Goal: Find specific page/section: Find specific page/section

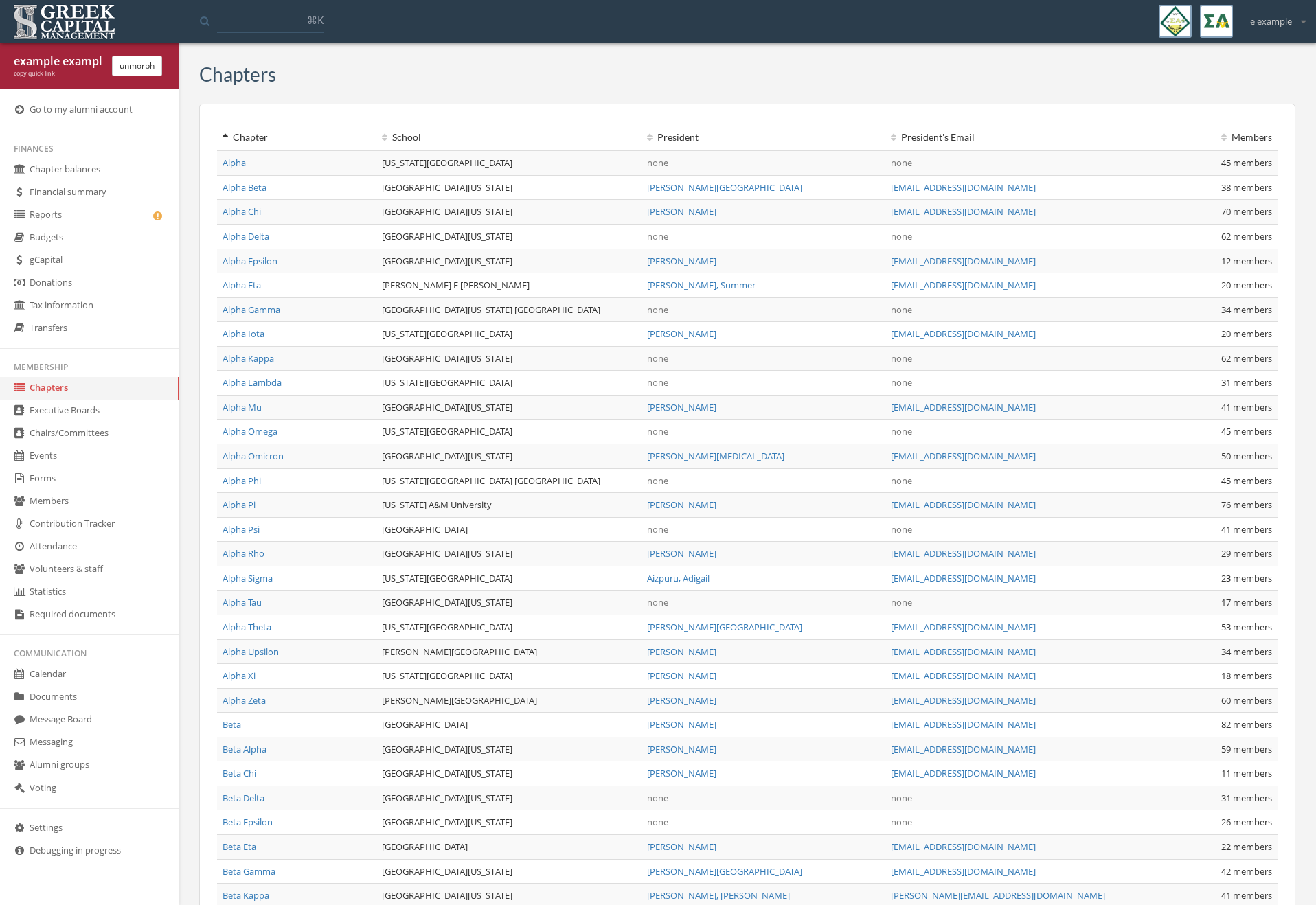
click at [56, 484] on link "Forms" at bounding box center [89, 478] width 179 height 23
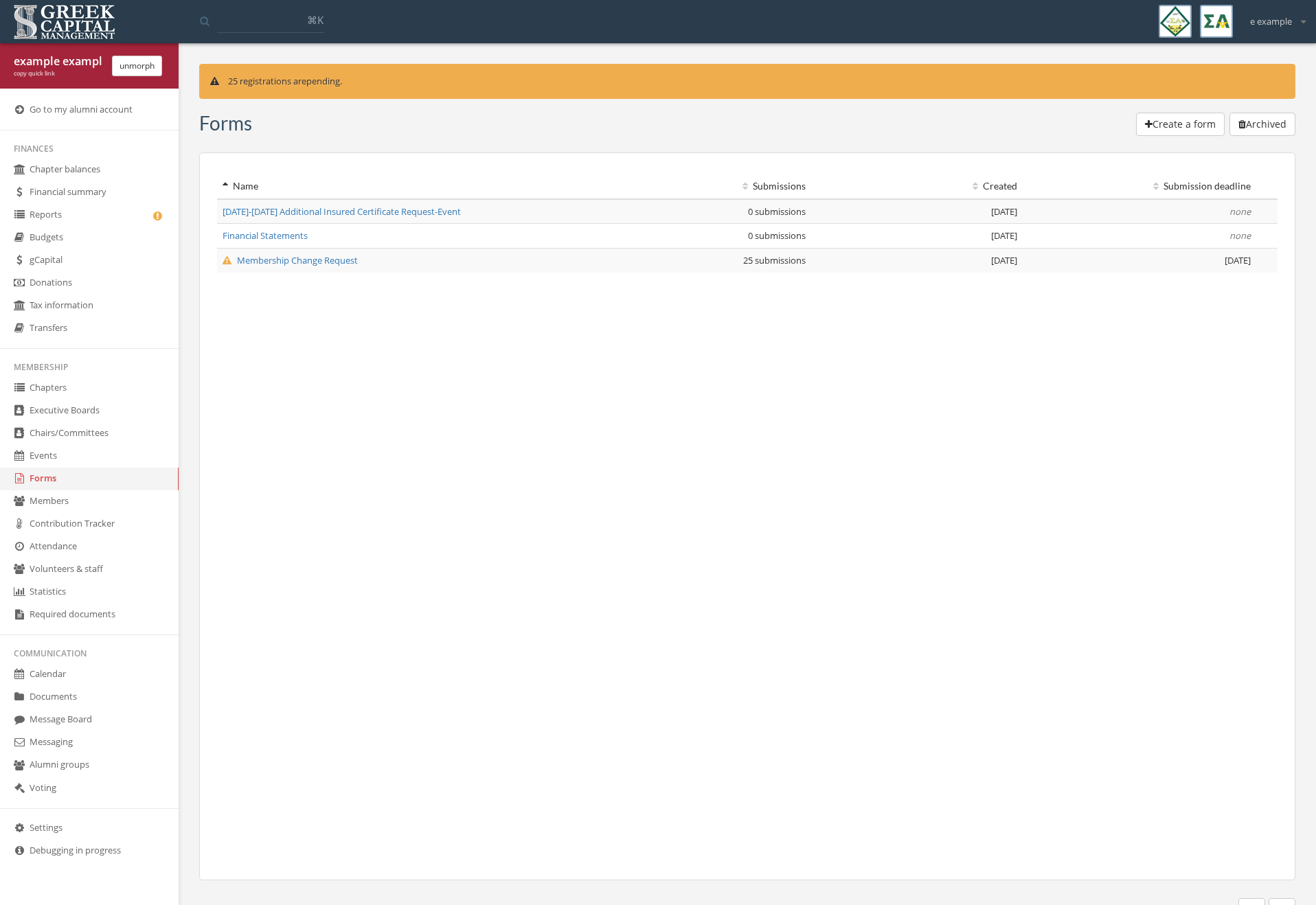
click at [286, 210] on span "[DATE]-[DATE] Additional Insured Certificate Request-Event" at bounding box center [341, 211] width 238 height 13
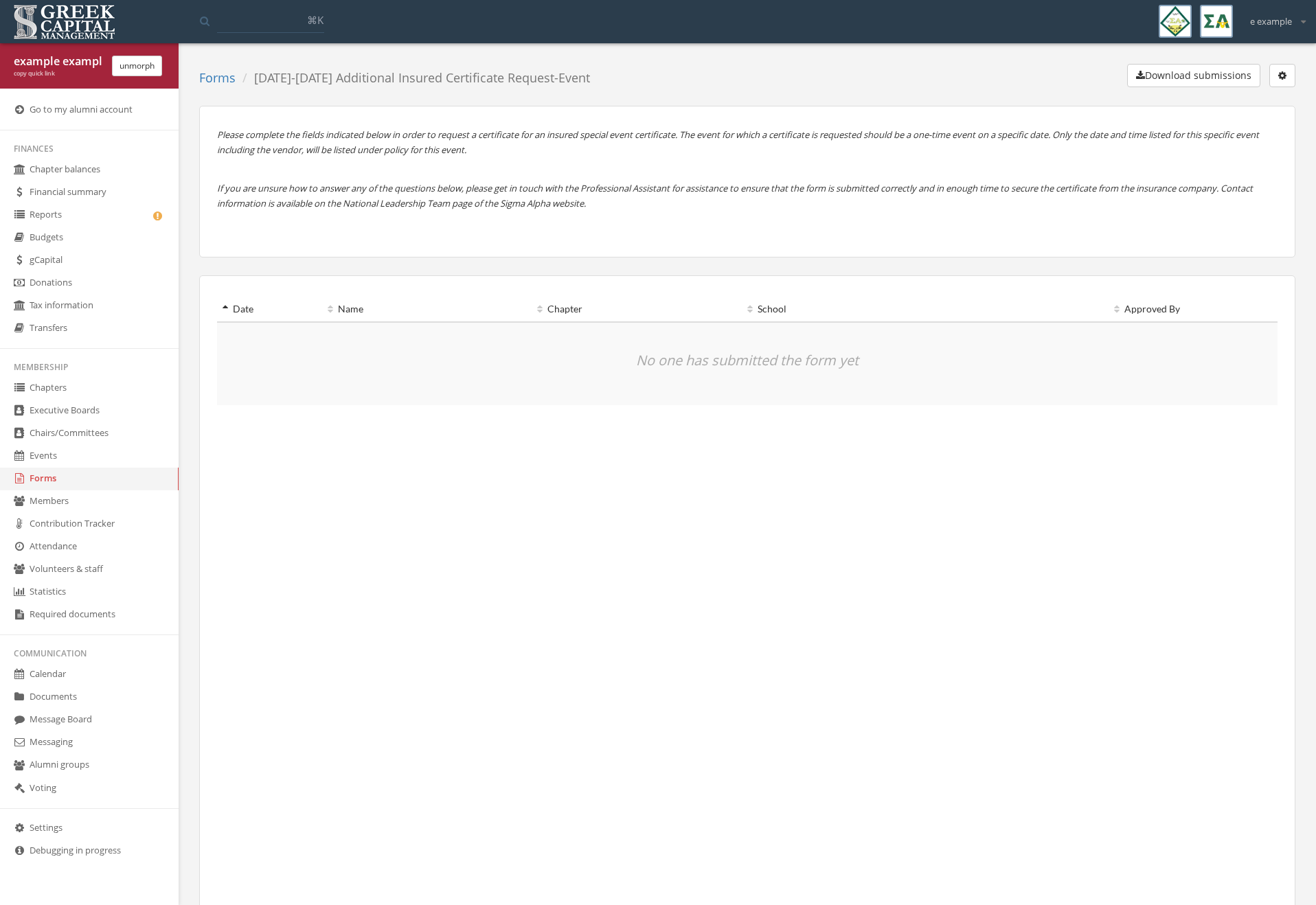
click at [209, 86] on link "Forms" at bounding box center [217, 78] width 37 height 17
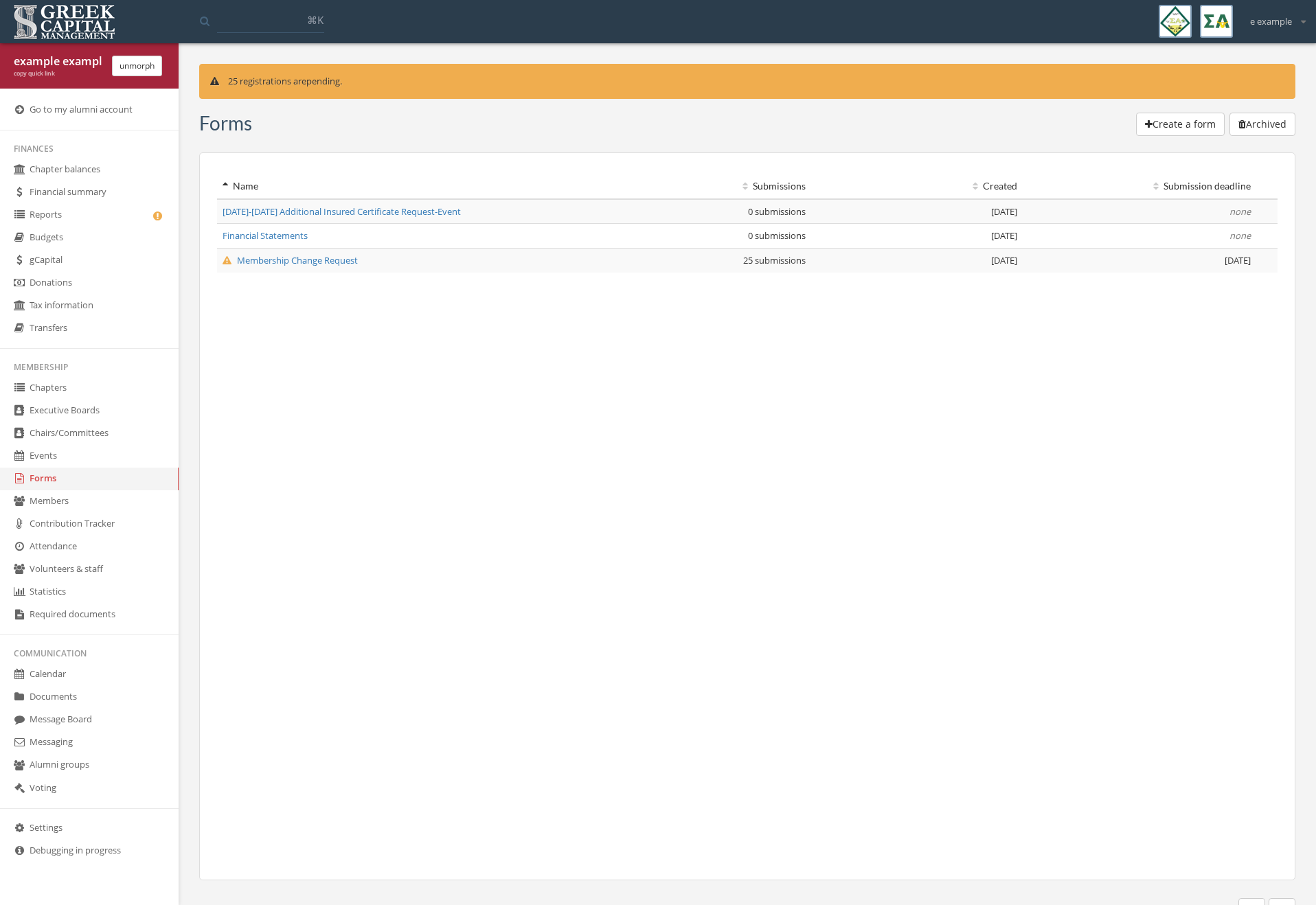
click at [291, 226] on td "Financial Statements" at bounding box center [397, 236] width 361 height 25
click at [291, 234] on span "Financial Statements" at bounding box center [265, 235] width 85 height 13
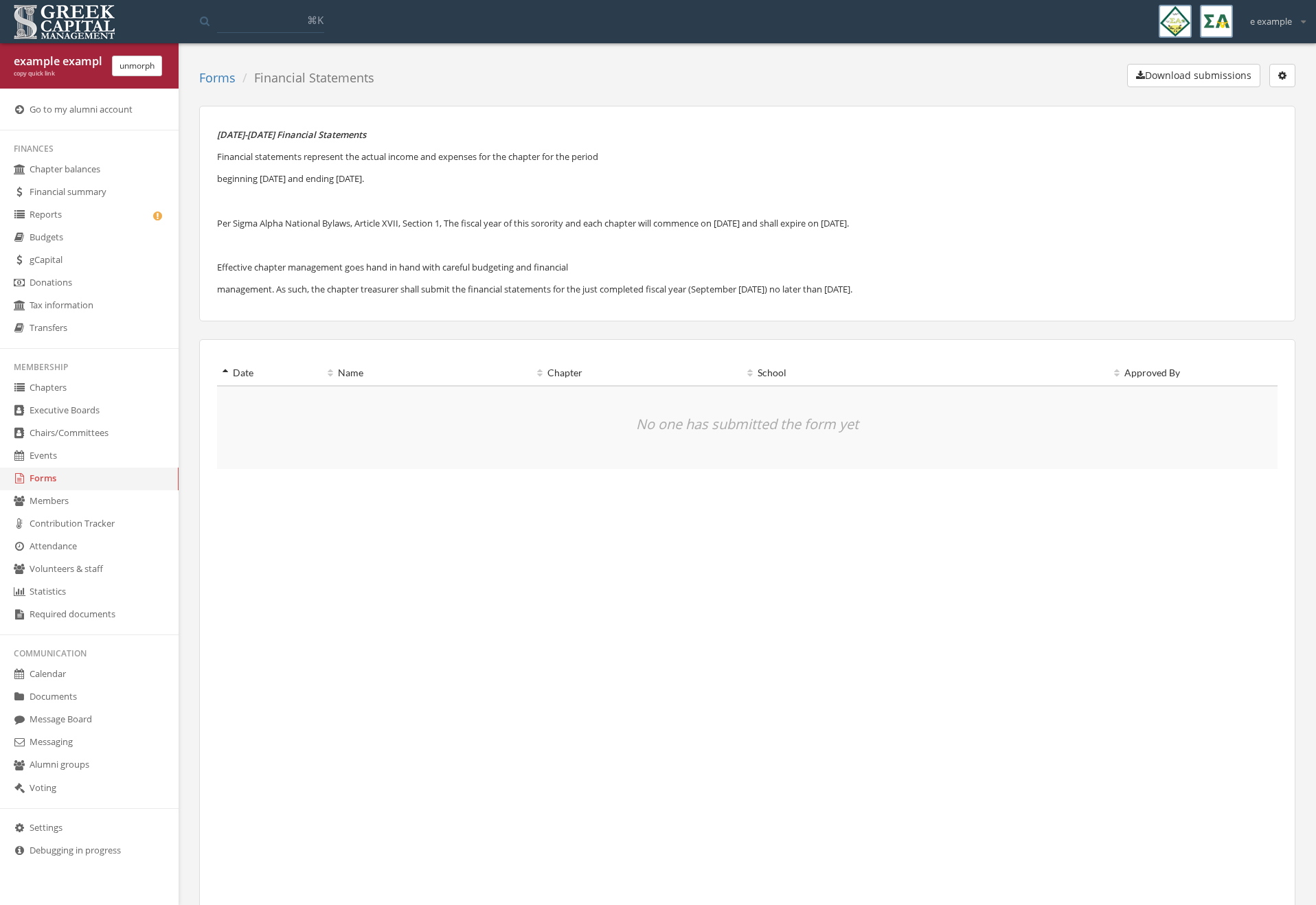
click at [226, 78] on link "Forms" at bounding box center [217, 78] width 37 height 17
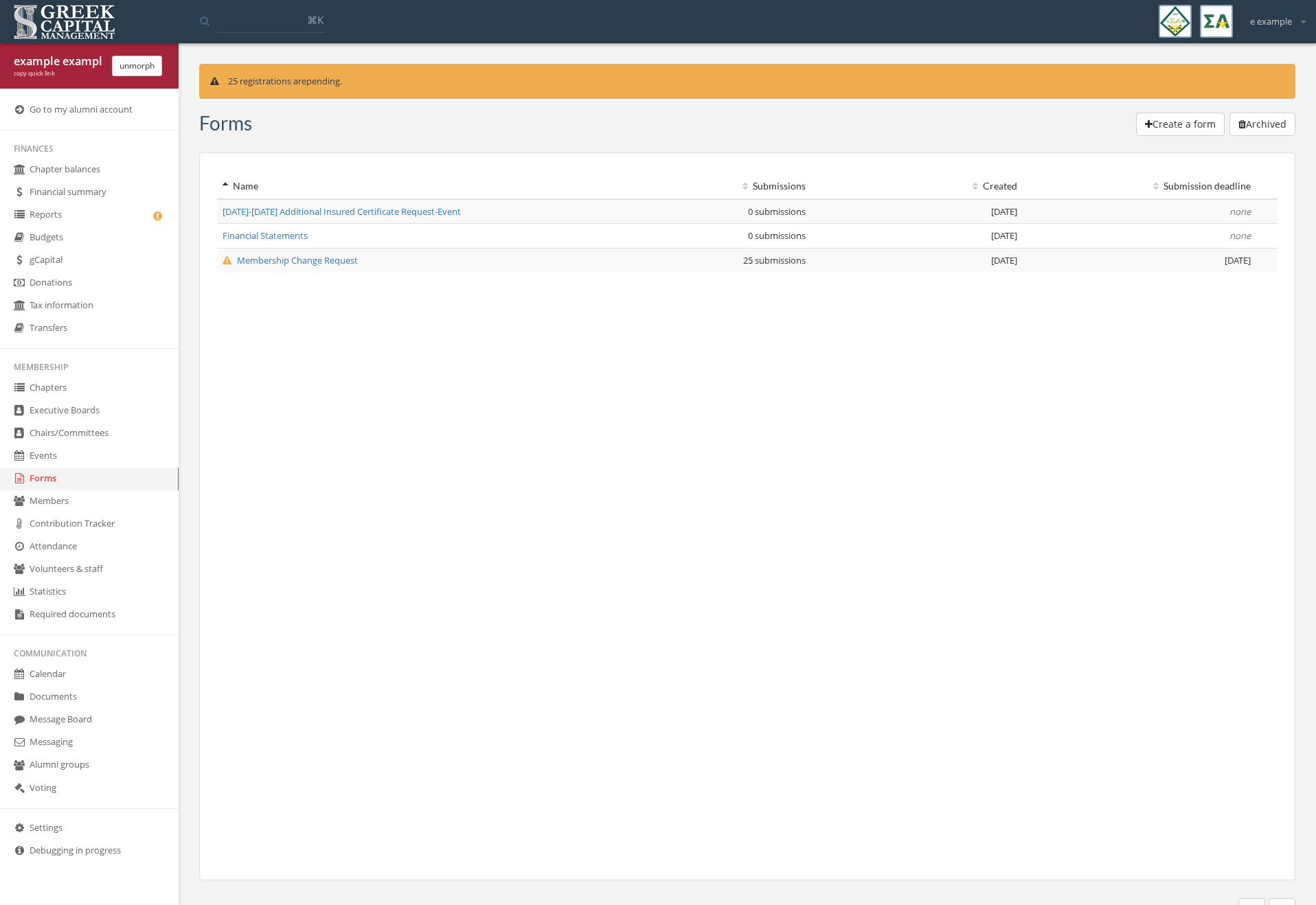
click at [261, 262] on span "Membership Change Request" at bounding box center [290, 260] width 135 height 13
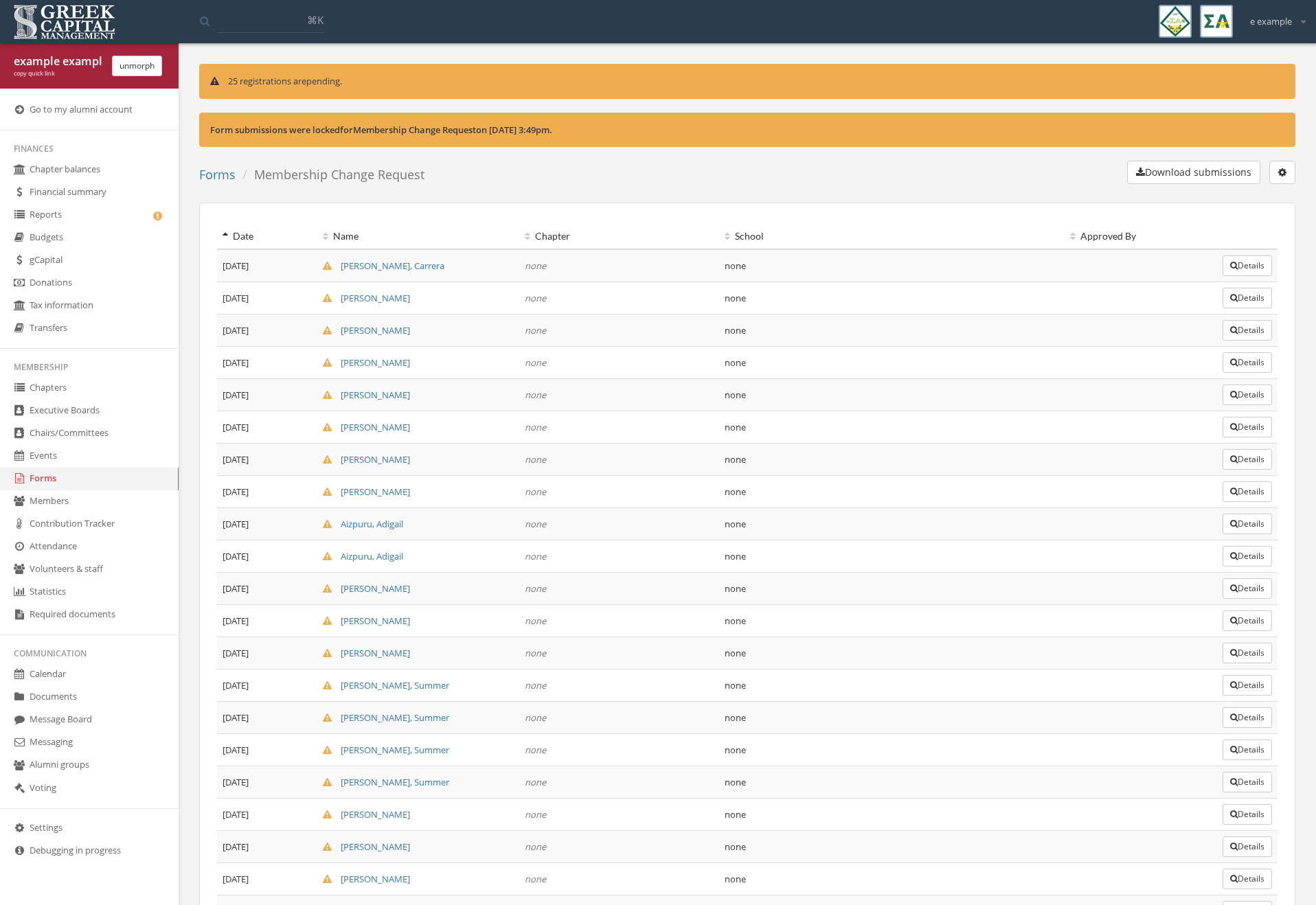
click at [1238, 264] on button "Details" at bounding box center [1247, 265] width 49 height 21
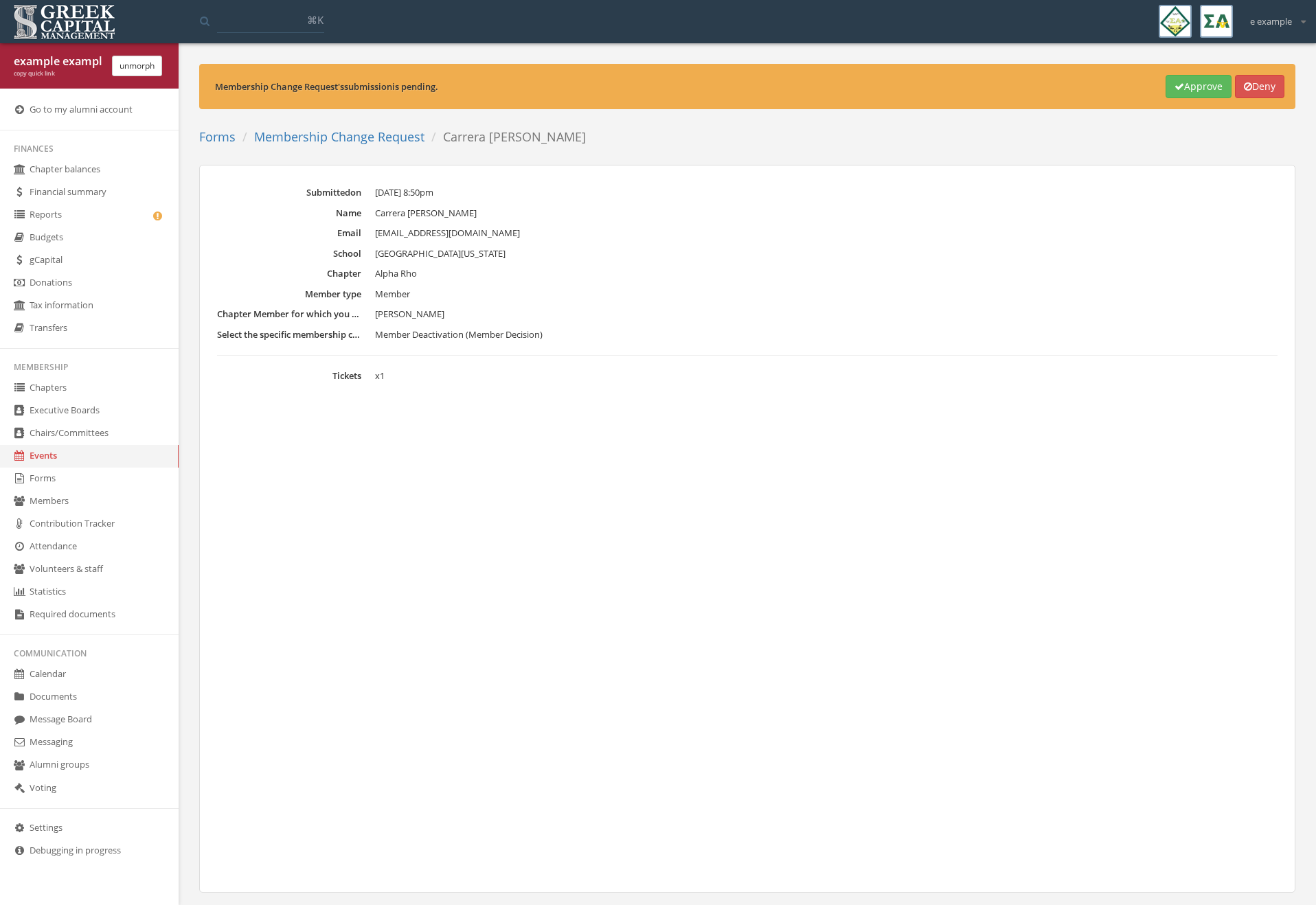
click at [306, 137] on link "Membership Change Request" at bounding box center [339, 137] width 170 height 17
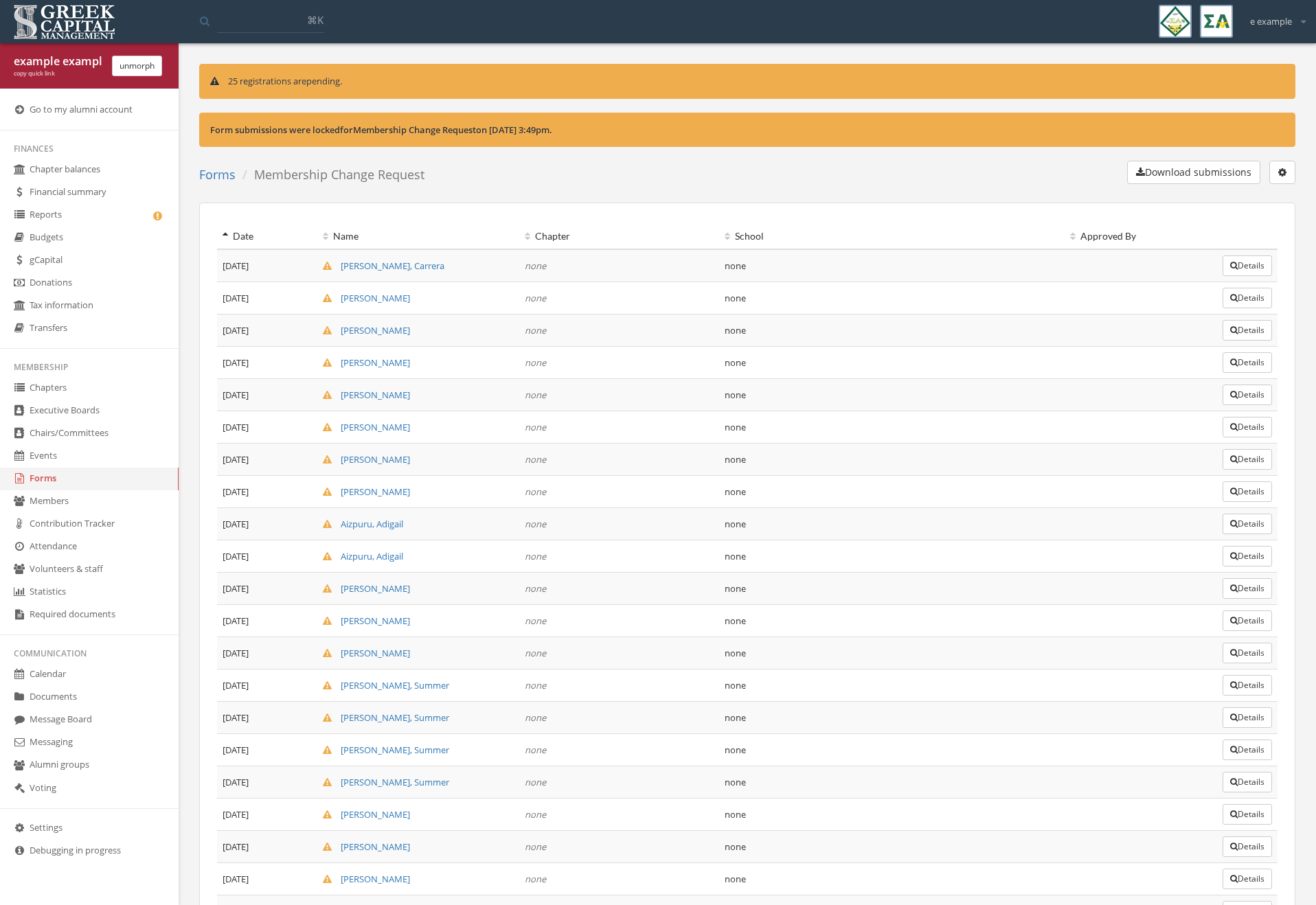
click at [1253, 265] on button "Details" at bounding box center [1247, 265] width 49 height 21
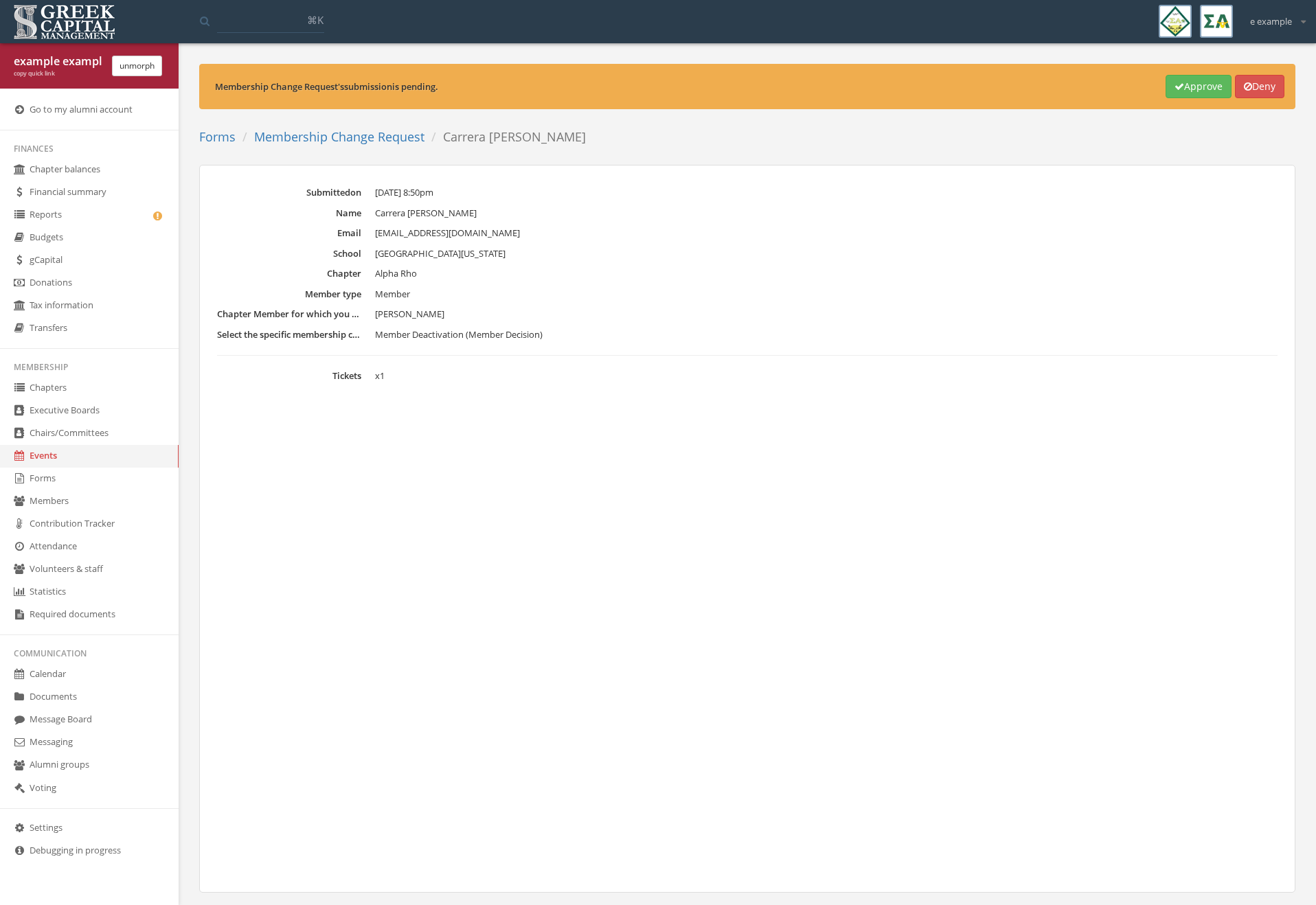
click at [144, 81] on div "example example copy quick link unmorph" at bounding box center [89, 66] width 179 height 45
click at [149, 68] on button "unmorph" at bounding box center [137, 66] width 50 height 21
